Goal: Information Seeking & Learning: Understand process/instructions

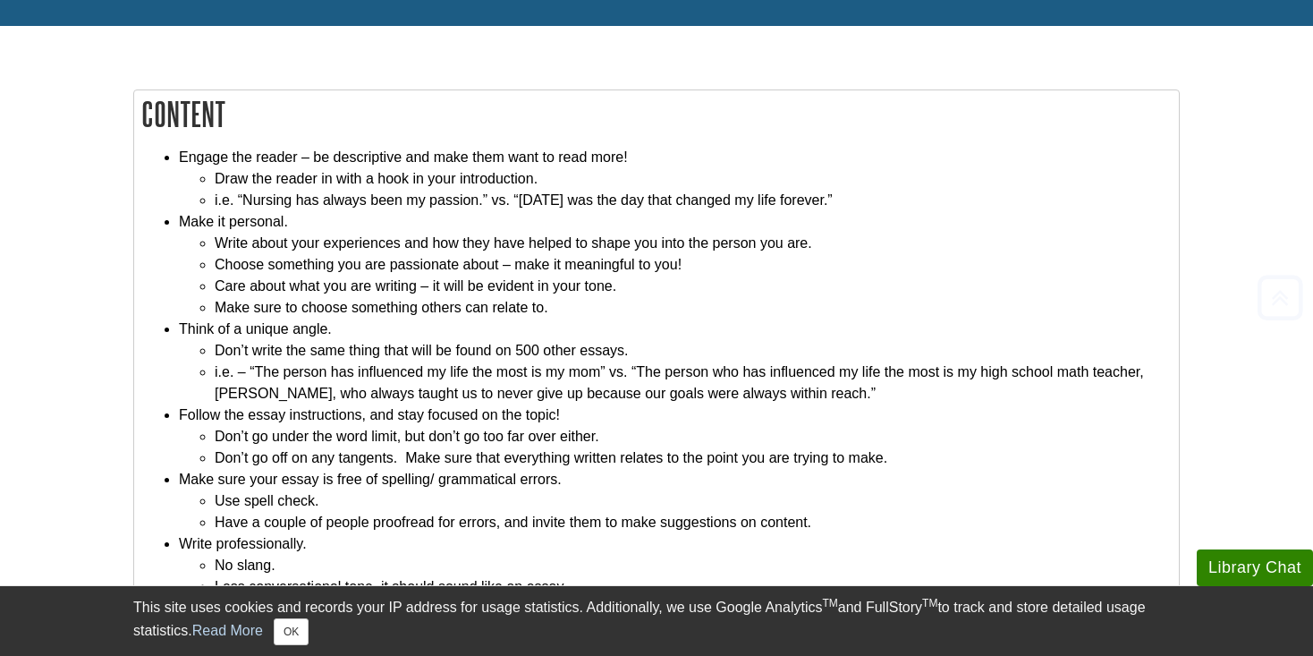
scroll to position [201, 0]
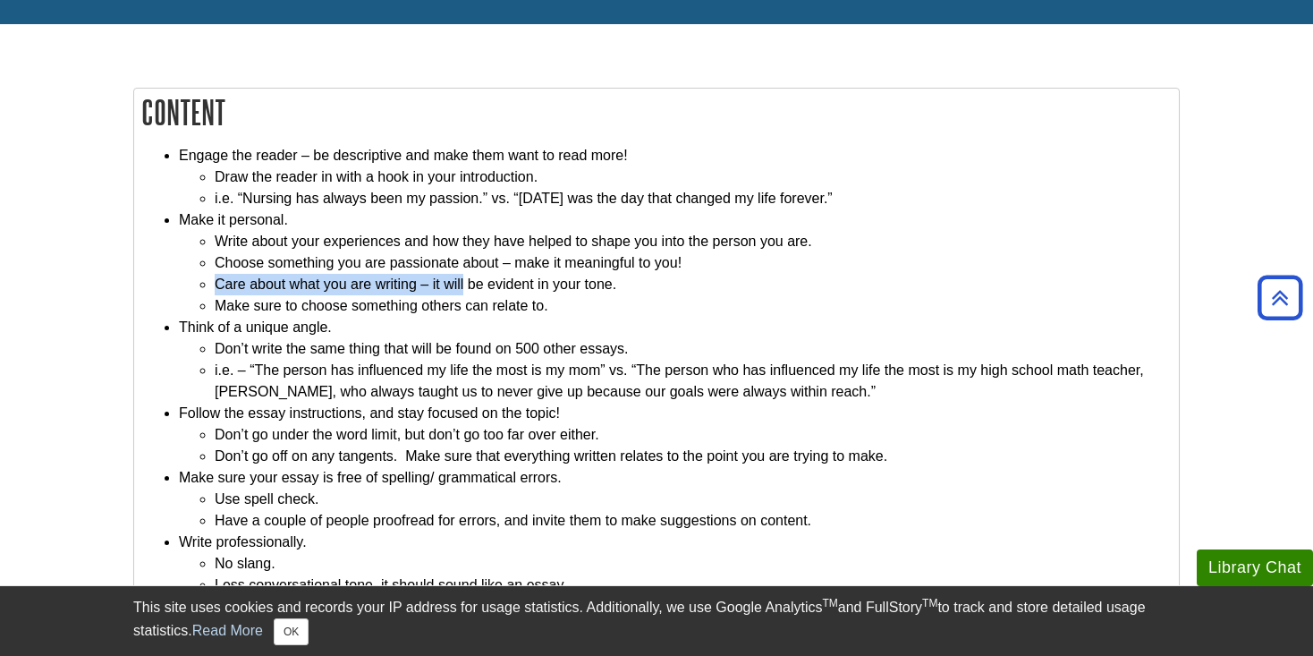
drag, startPoint x: 216, startPoint y: 285, endPoint x: 463, endPoint y: 280, distance: 247.8
click at [463, 280] on li "Care about what you are writing – it will be evident in your tone." at bounding box center [692, 284] width 955 height 21
click at [351, 286] on li "Care about what you are writing – it will be evident in your tone." at bounding box center [692, 284] width 955 height 21
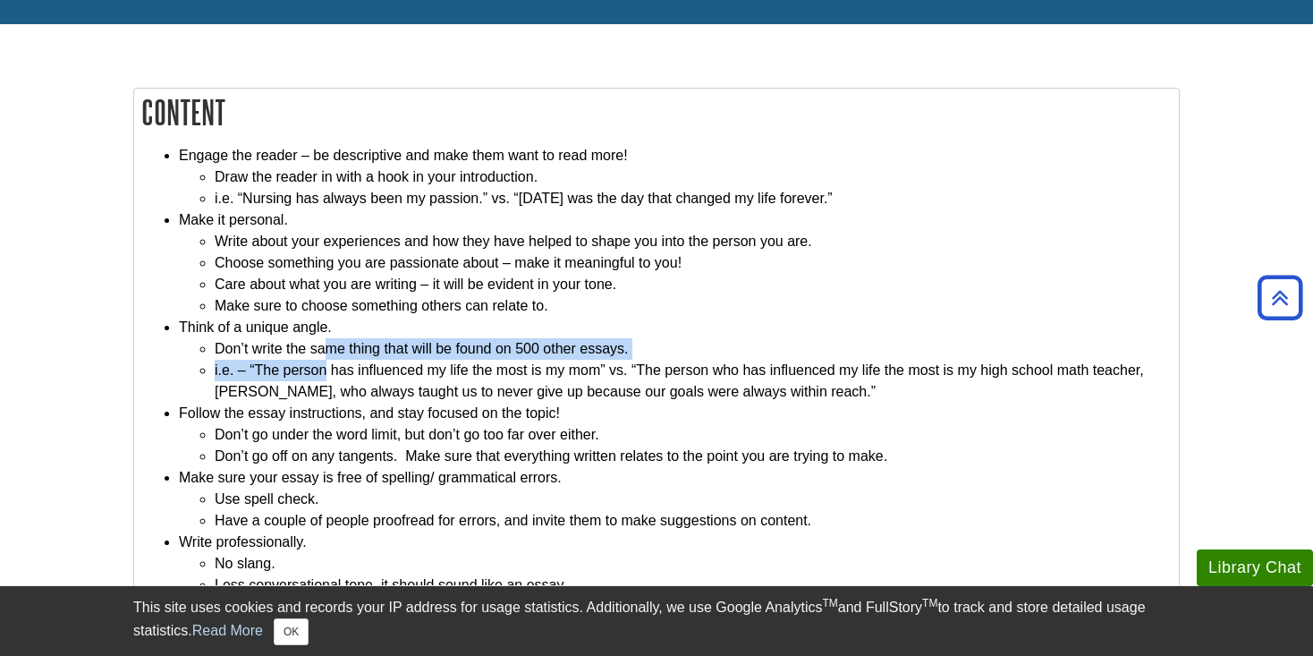
drag, startPoint x: 324, startPoint y: 350, endPoint x: 325, endPoint y: 365, distance: 15.2
click at [327, 366] on ul "Don’t write the same thing that will be found on 500 other essays. i.e. – “The …" at bounding box center [674, 370] width 991 height 64
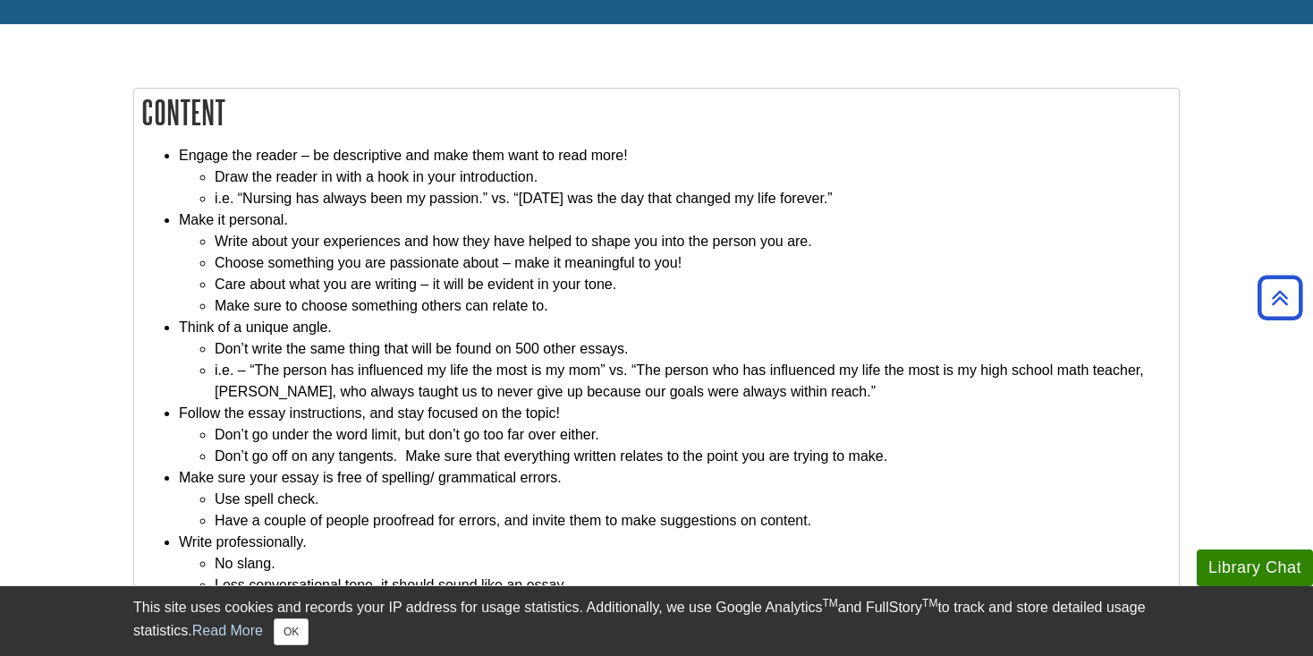
click at [402, 366] on li "i.e. – “The person has influenced my life the most is my mom” vs. “The person w…" at bounding box center [692, 381] width 955 height 43
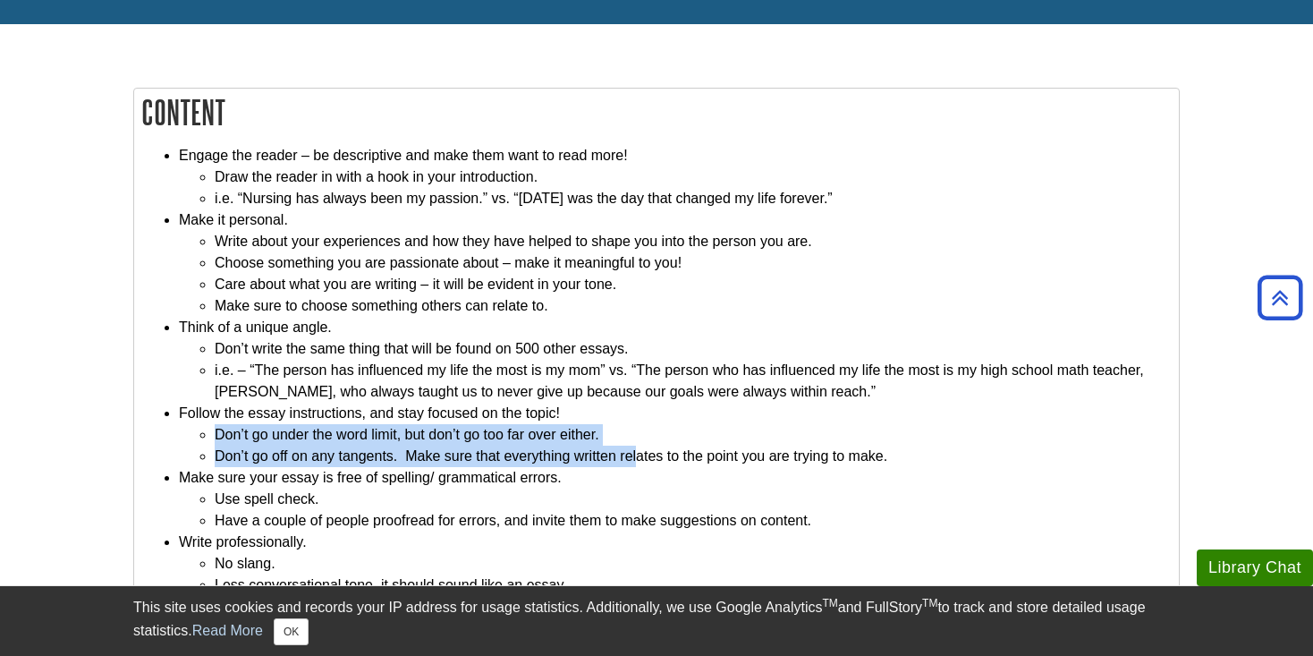
drag, startPoint x: 215, startPoint y: 436, endPoint x: 630, endPoint y: 454, distance: 415.4
click at [635, 456] on ul "Don’t go under the word limit, but don’t go too far over either. Don’t go off o…" at bounding box center [674, 445] width 991 height 43
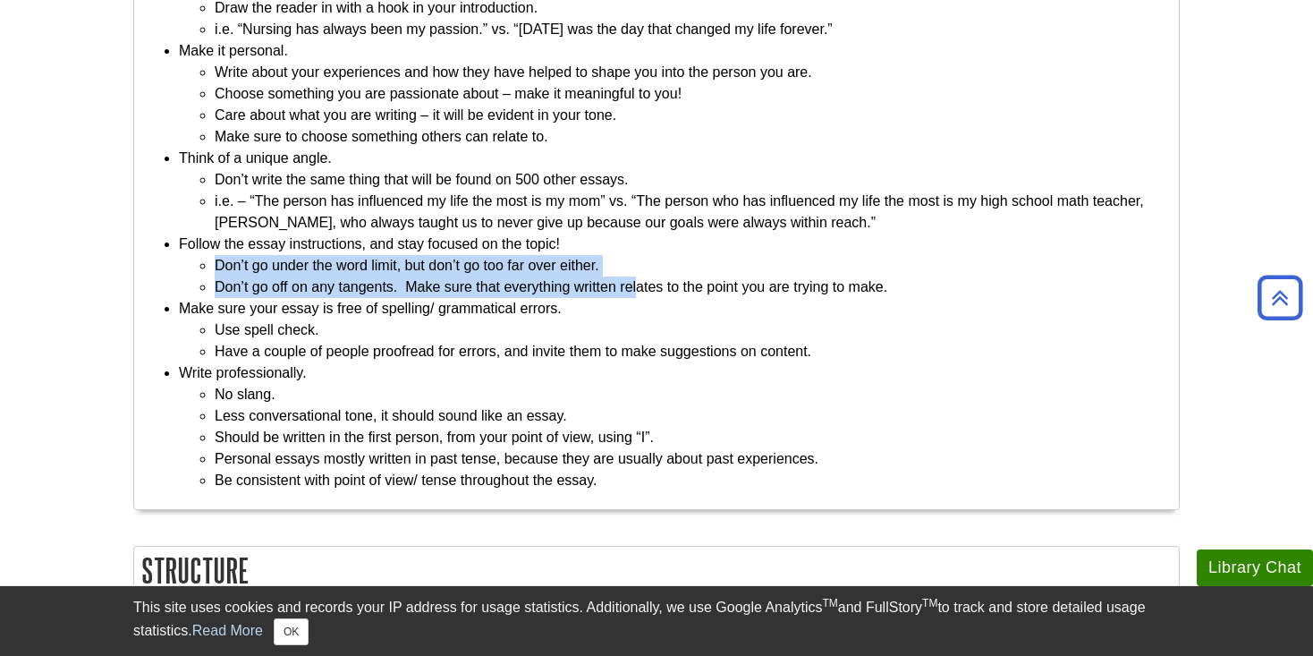
scroll to position [376, 0]
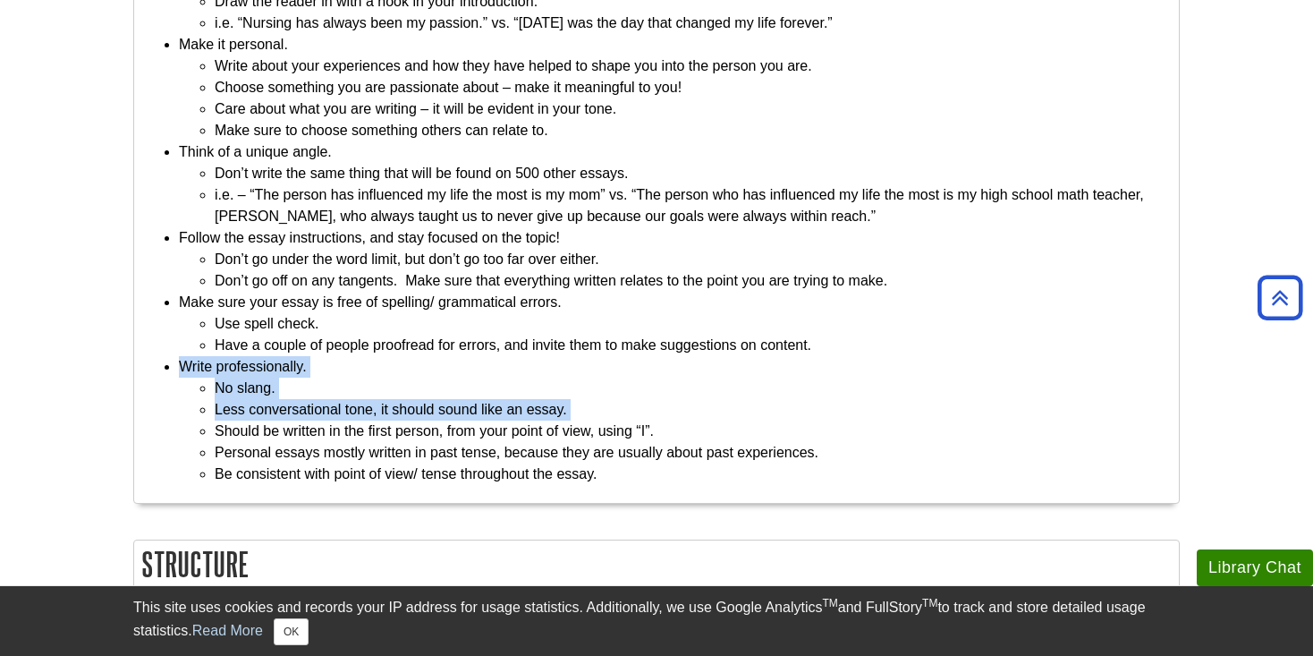
drag, startPoint x: 181, startPoint y: 371, endPoint x: 207, endPoint y: 422, distance: 57.6
click at [207, 422] on li "Write professionally. No slang. Less conversational tone, it should sound like …" at bounding box center [674, 420] width 991 height 129
click at [215, 440] on li "Should be written in the first person, from your point of view, using “I”." at bounding box center [692, 430] width 955 height 21
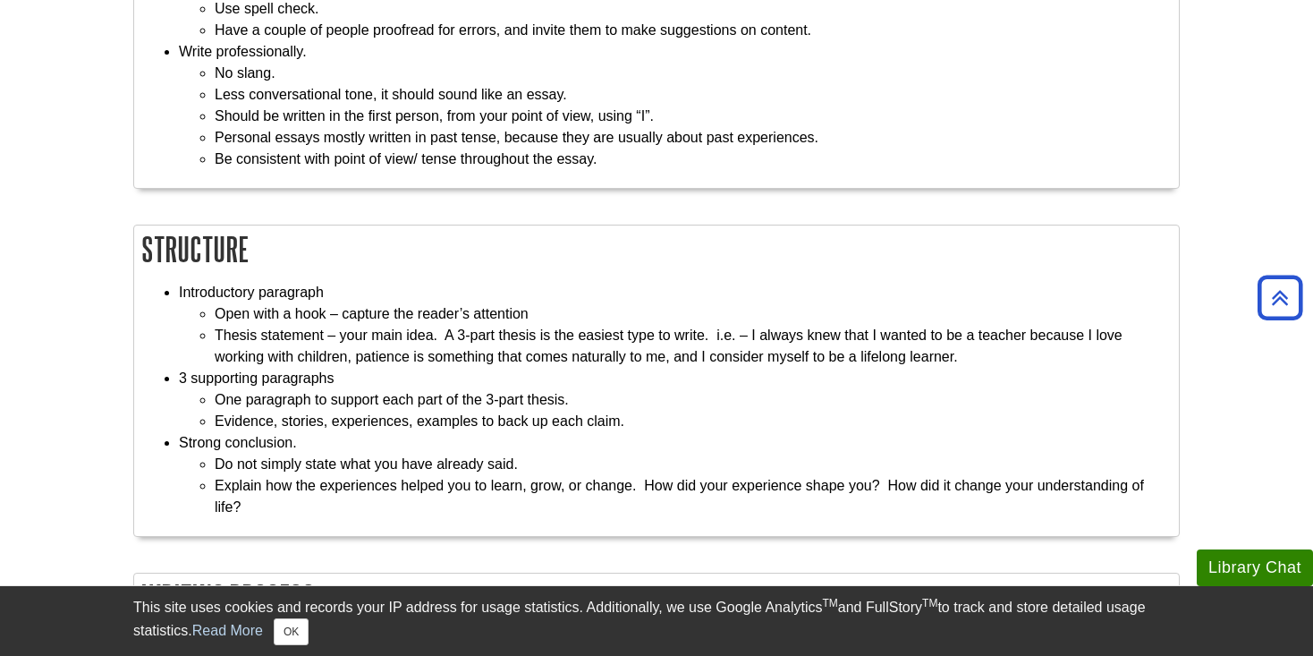
scroll to position [692, 0]
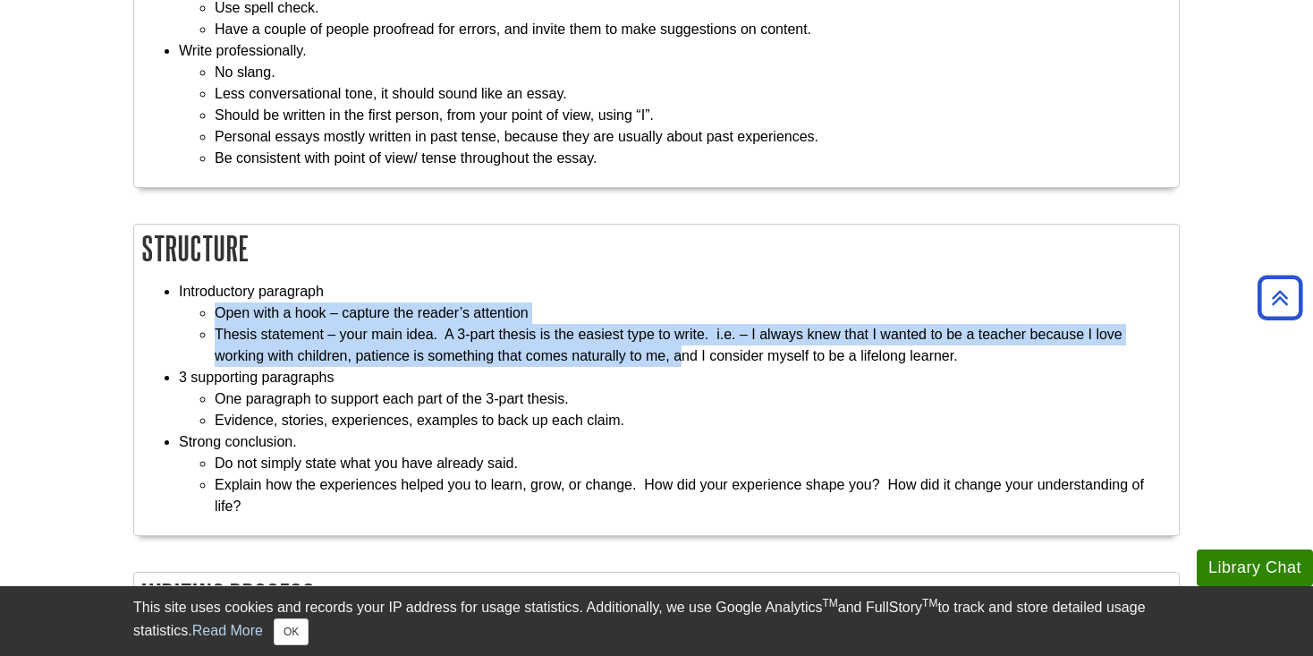
drag, startPoint x: 214, startPoint y: 317, endPoint x: 651, endPoint y: 360, distance: 439.5
click at [651, 361] on ul "Open with a hook – capture the reader’s attention Thesis statement – your main …" at bounding box center [674, 334] width 991 height 64
click at [729, 343] on li "Thesis statement – your main idea. A 3-part thesis is the easiest type to write…" at bounding box center [692, 345] width 955 height 43
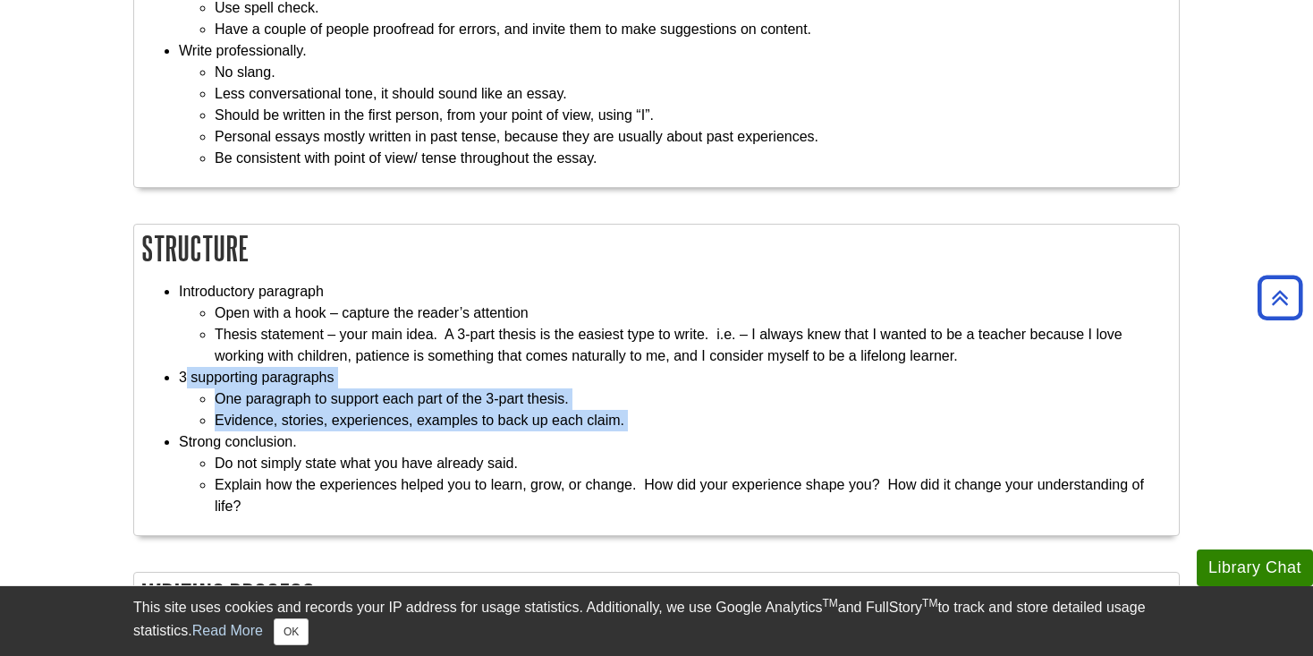
drag, startPoint x: 184, startPoint y: 376, endPoint x: 688, endPoint y: 438, distance: 507.4
click at [696, 439] on ul "Introductory paragraph Open with a hook – capture the reader’s attention Thesis…" at bounding box center [656, 399] width 1027 height 236
click at [376, 445] on li "Strong conclusion. Do not simply state what you have already said. Explain how …" at bounding box center [674, 474] width 991 height 86
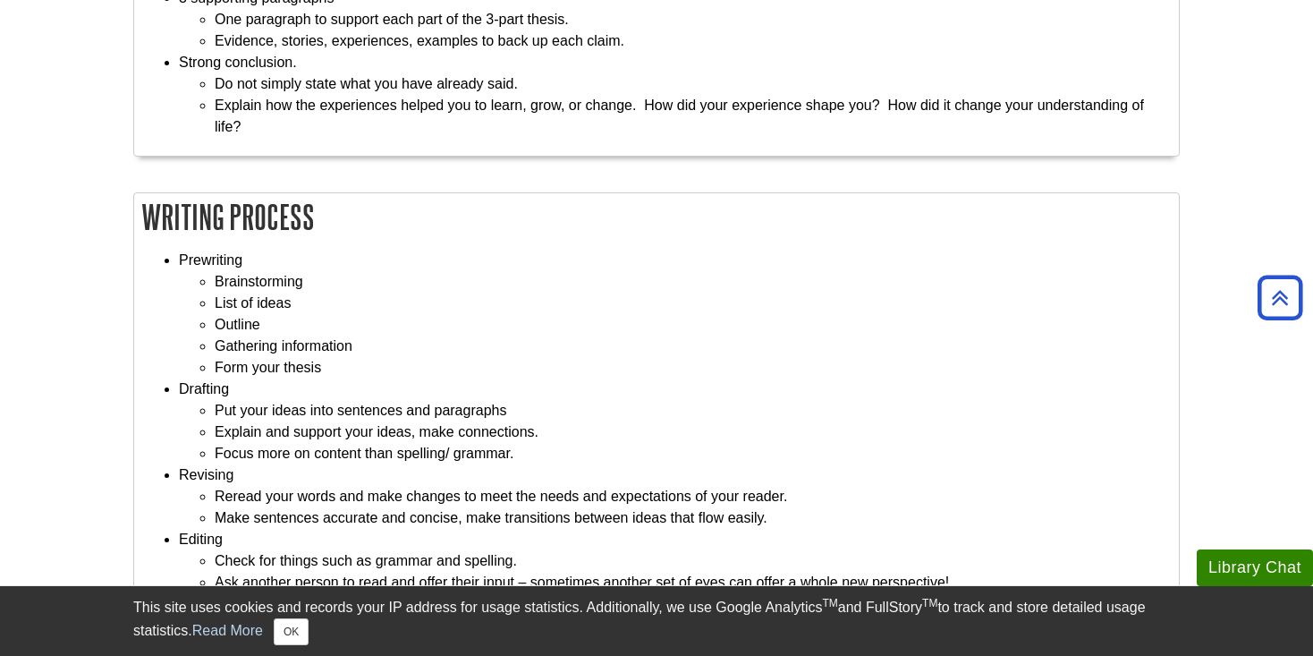
scroll to position [1122, 0]
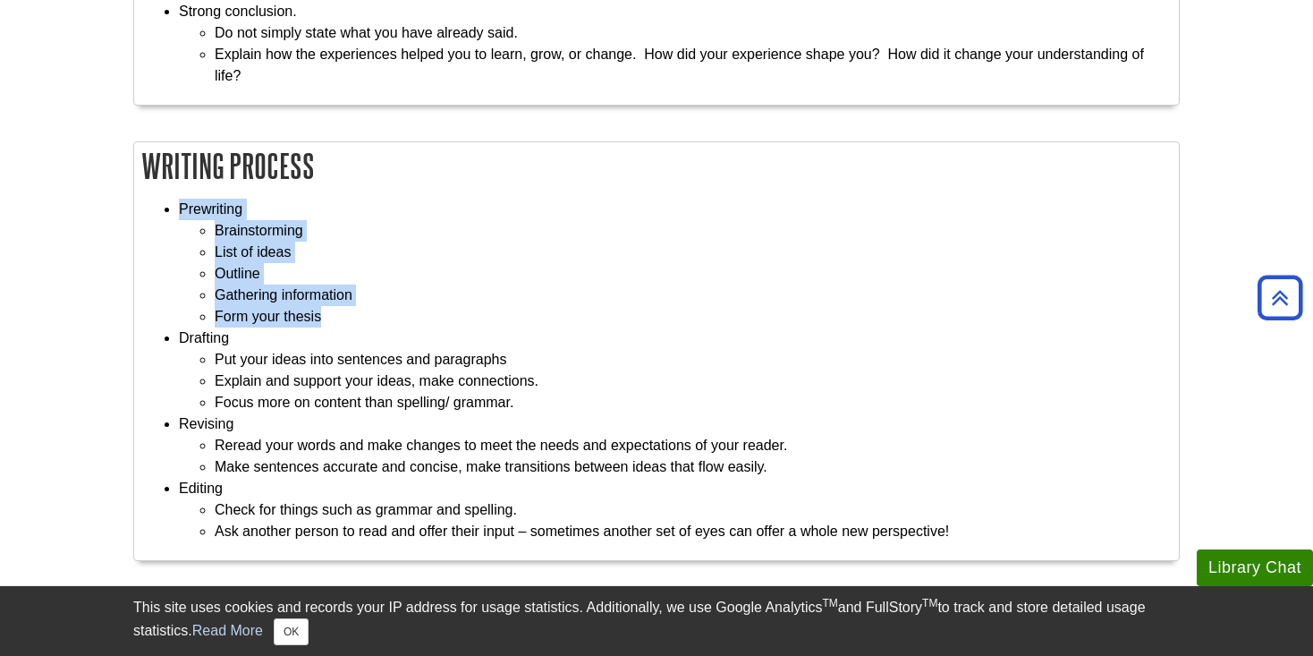
drag, startPoint x: 176, startPoint y: 207, endPoint x: 333, endPoint y: 325, distance: 196.0
click at [333, 325] on ul "Prewriting Brainstorming List of ideas Outline Gathering information Form your …" at bounding box center [656, 370] width 1027 height 343
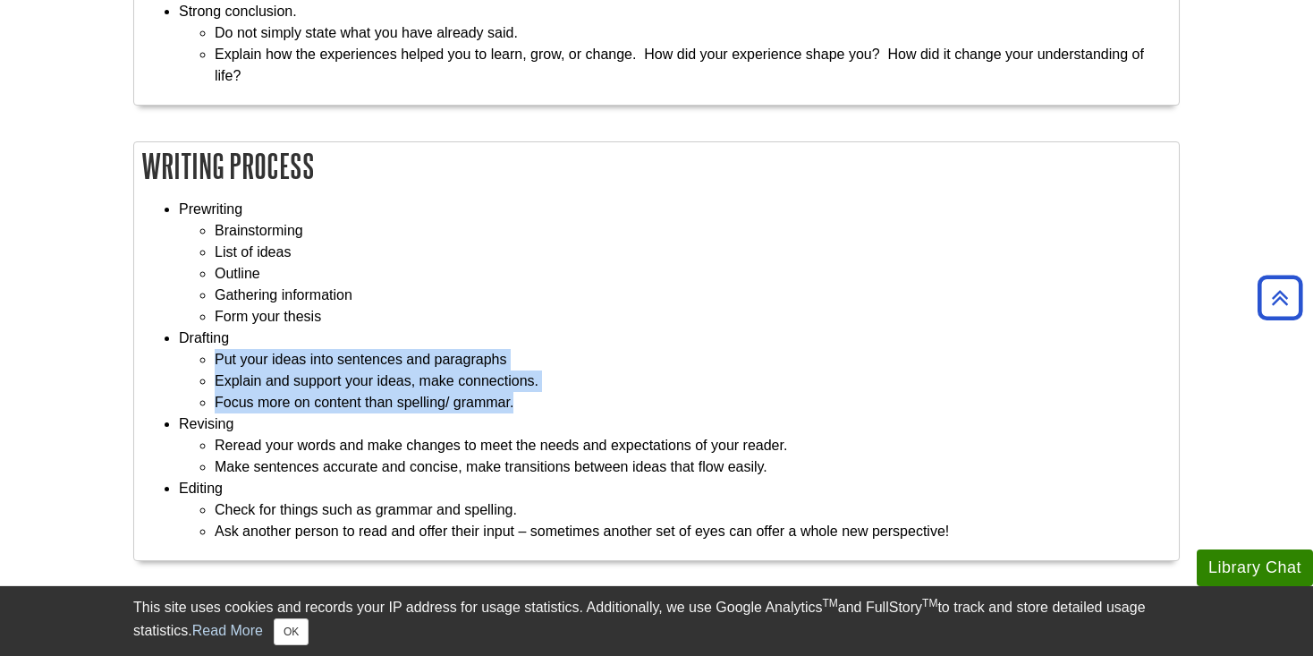
drag, startPoint x: 211, startPoint y: 358, endPoint x: 650, endPoint y: 403, distance: 441.5
click at [650, 403] on ul "Put your ideas into sentences and paragraphs Explain and support your ideas, ma…" at bounding box center [674, 381] width 991 height 64
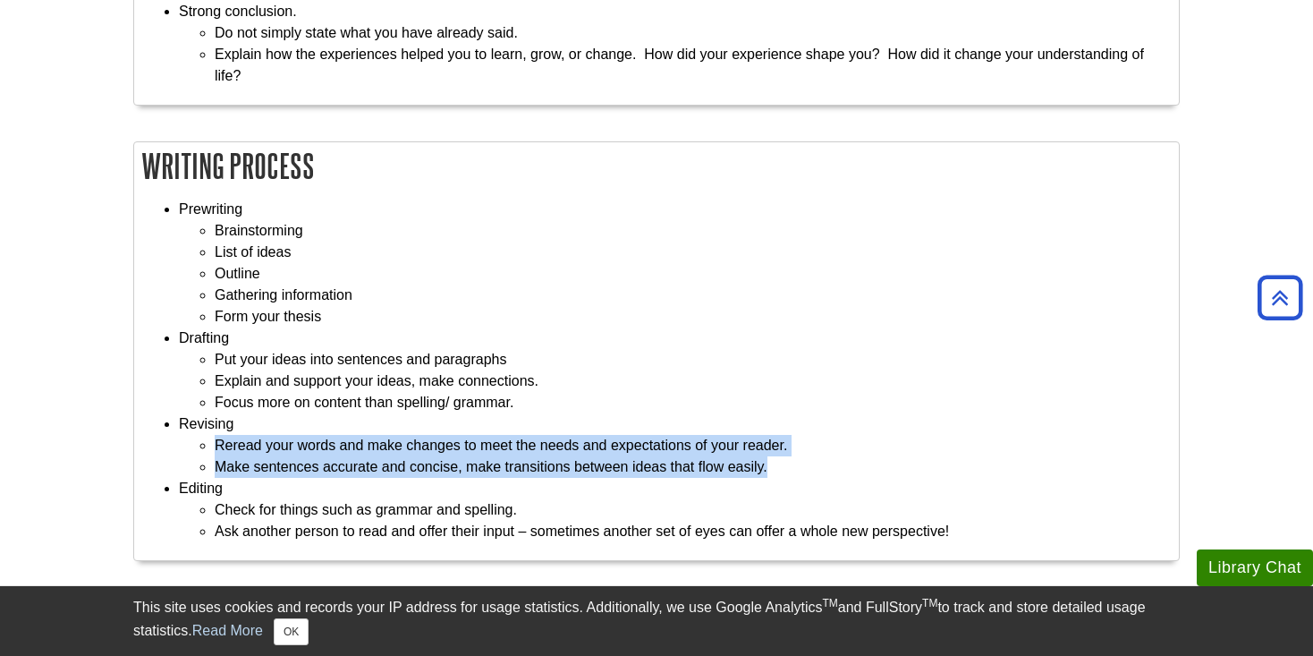
drag, startPoint x: 211, startPoint y: 444, endPoint x: 809, endPoint y: 472, distance: 599.0
click at [814, 472] on ul "Reread your words and make changes to meet the needs and expectations of your r…" at bounding box center [674, 456] width 991 height 43
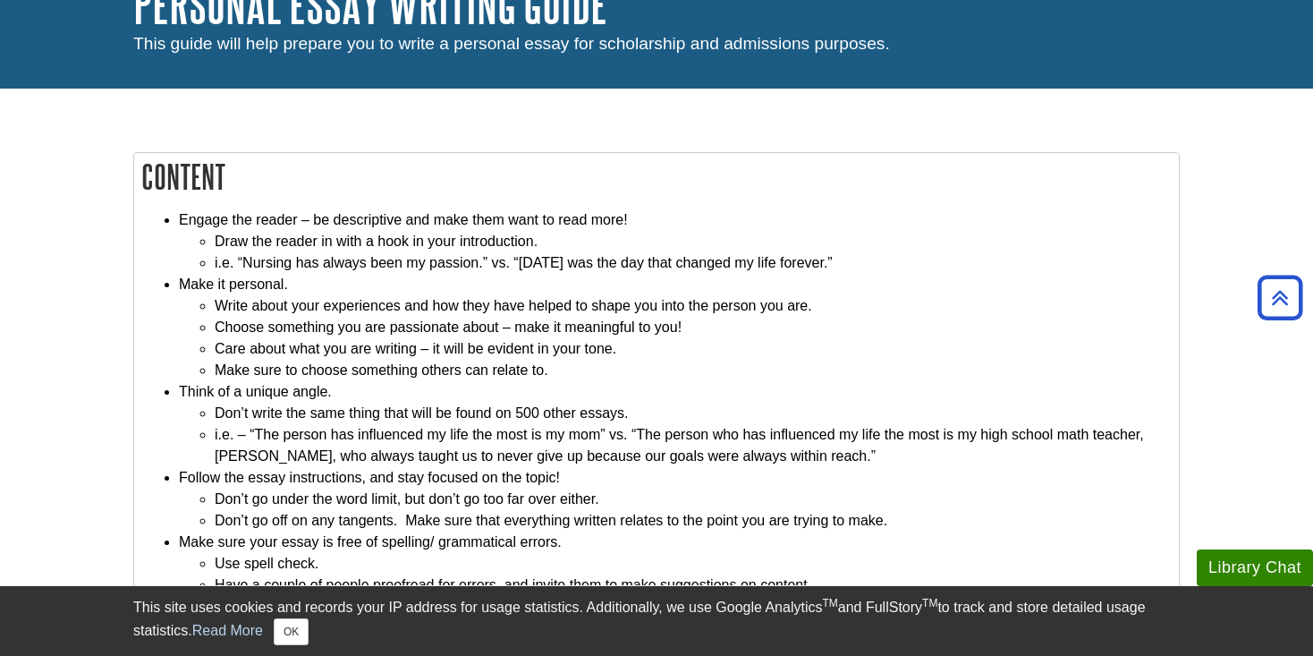
scroll to position [0, 0]
